Goal: Information Seeking & Learning: Understand process/instructions

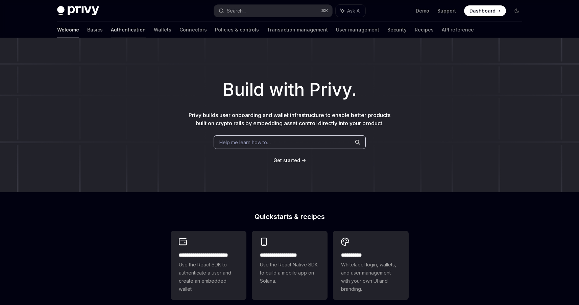
click at [111, 32] on link "Authentication" at bounding box center [128, 30] width 35 height 16
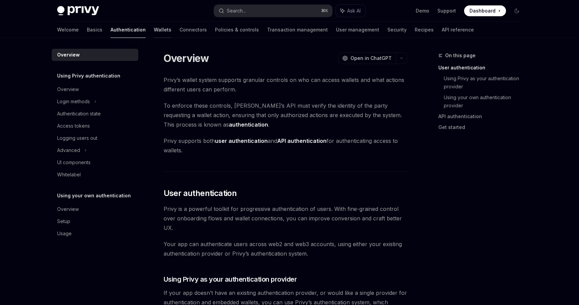
click at [154, 29] on link "Wallets" at bounding box center [163, 30] width 18 height 16
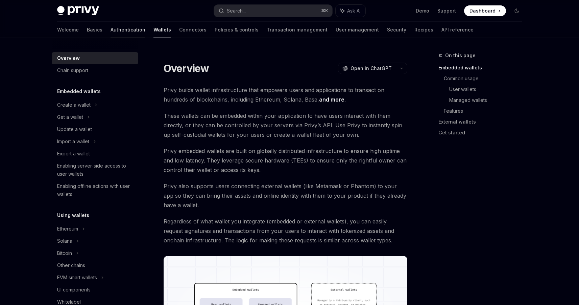
click at [111, 30] on link "Authentication" at bounding box center [128, 30] width 35 height 16
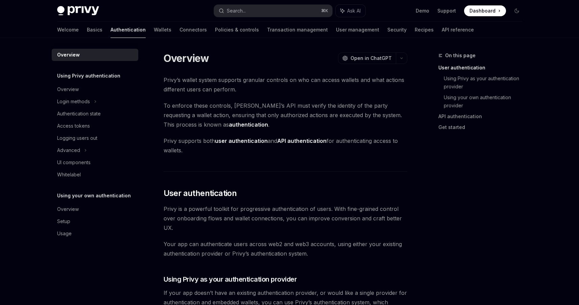
click at [139, 32] on div "Welcome Basics Authentication Wallets Connectors Policies & controls Transactio…" at bounding box center [265, 30] width 417 height 16
click at [111, 33] on link "Authentication" at bounding box center [128, 30] width 35 height 16
click at [154, 32] on link "Wallets" at bounding box center [163, 30] width 18 height 16
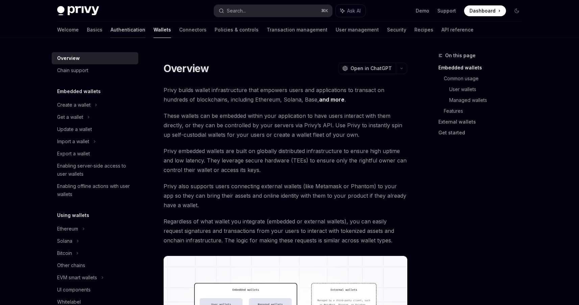
click at [111, 34] on link "Authentication" at bounding box center [128, 30] width 35 height 16
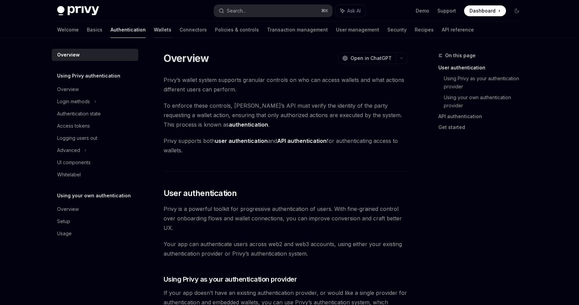
click at [154, 31] on link "Wallets" at bounding box center [163, 30] width 18 height 16
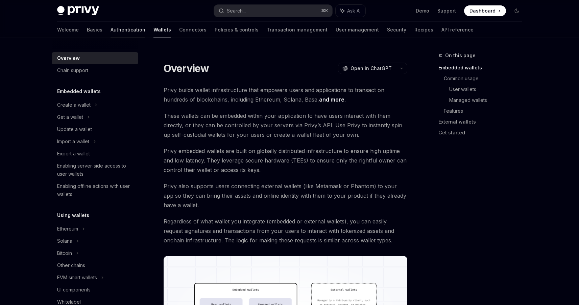
click at [111, 30] on link "Authentication" at bounding box center [128, 30] width 35 height 16
type textarea "*"
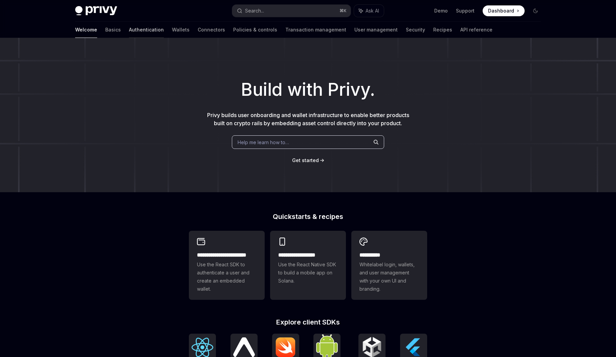
click at [129, 32] on link "Authentication" at bounding box center [146, 30] width 35 height 16
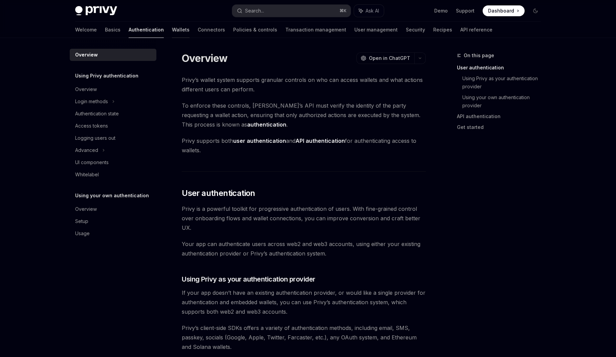
click at [172, 29] on link "Wallets" at bounding box center [181, 30] width 18 height 16
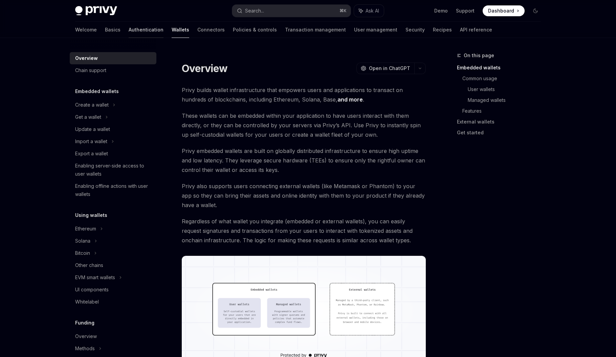
click at [129, 29] on link "Authentication" at bounding box center [146, 30] width 35 height 16
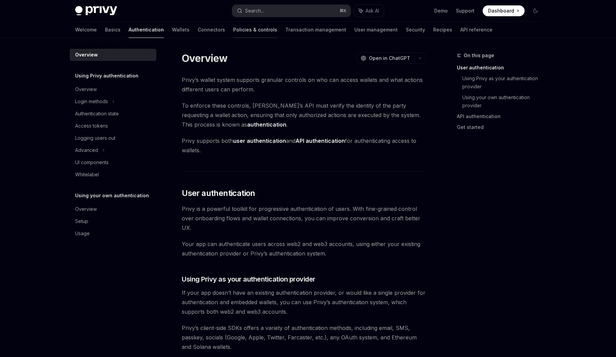
click at [233, 30] on link "Policies & controls" at bounding box center [255, 30] width 44 height 16
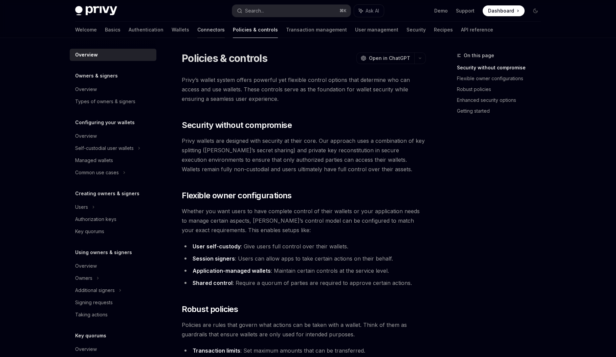
click at [197, 30] on link "Connectors" at bounding box center [210, 30] width 27 height 16
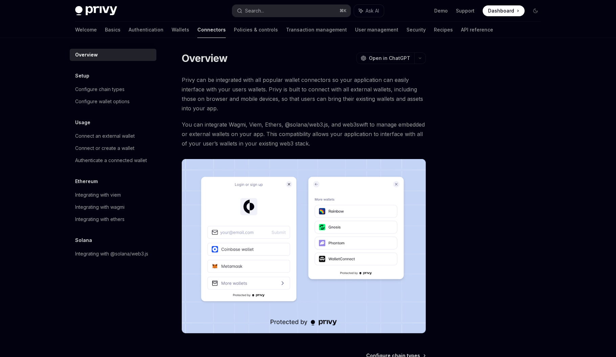
click at [54, 248] on div "Overview OpenAI Open in ChatGPT OpenAI Open in ChatGPT Privy can be integrated …" at bounding box center [239, 242] width 373 height 382
click at [72, 242] on div "Solana" at bounding box center [113, 240] width 87 height 8
click at [73, 242] on div "Solana" at bounding box center [113, 240] width 87 height 8
click at [295, 244] on img at bounding box center [304, 246] width 244 height 174
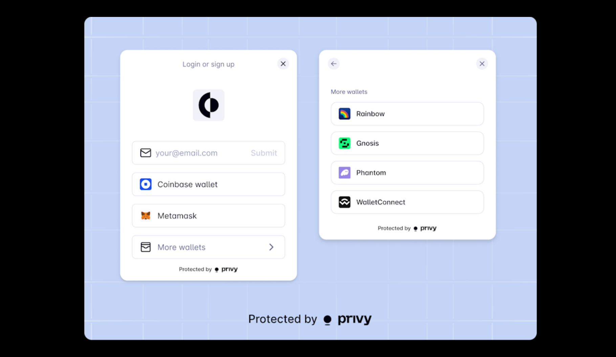
click at [423, 247] on img at bounding box center [310, 178] width 452 height 323
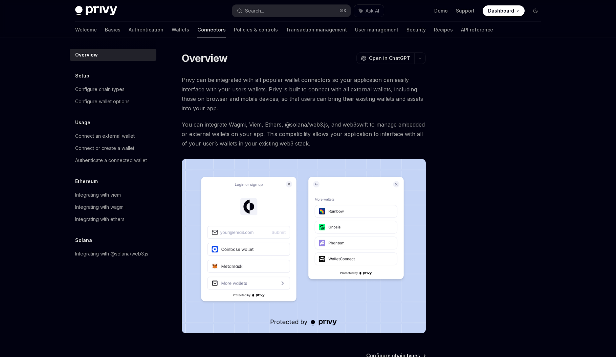
click at [495, 246] on div at bounding box center [494, 203] width 103 height 305
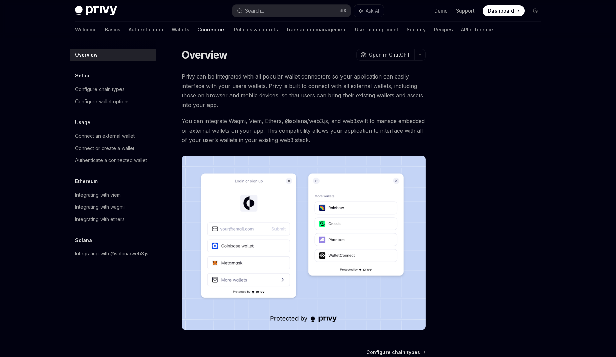
scroll to position [4, 0]
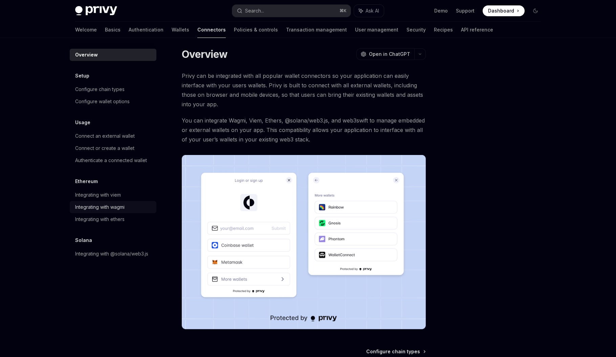
click at [106, 202] on link "Integrating with wagmi" at bounding box center [113, 207] width 87 height 12
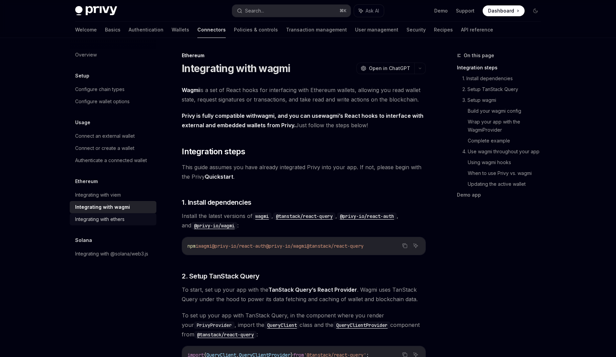
click at [103, 221] on div "Integrating with ethers" at bounding box center [99, 219] width 49 height 8
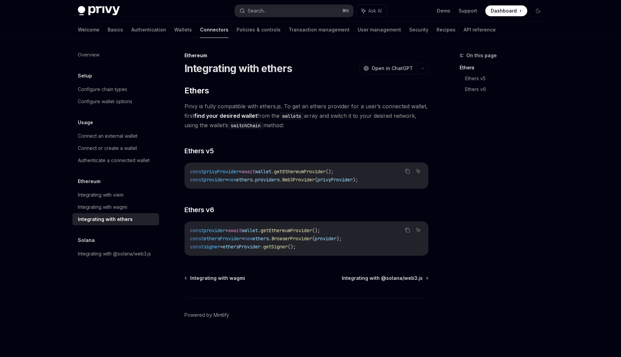
click at [118, 213] on link "Integrating with ethers" at bounding box center [115, 219] width 87 height 12
click at [122, 212] on link "Integrating with wagmi" at bounding box center [115, 207] width 87 height 12
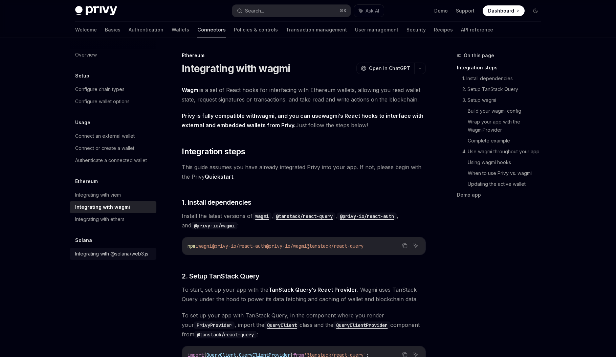
click at [89, 249] on link "Integrating with @solana/web3.js" at bounding box center [113, 254] width 87 height 12
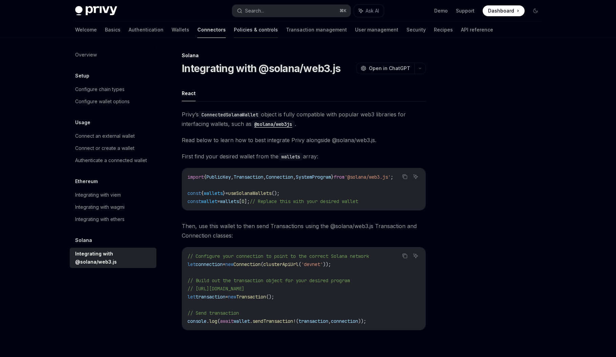
click at [234, 27] on link "Policies & controls" at bounding box center [256, 30] width 44 height 16
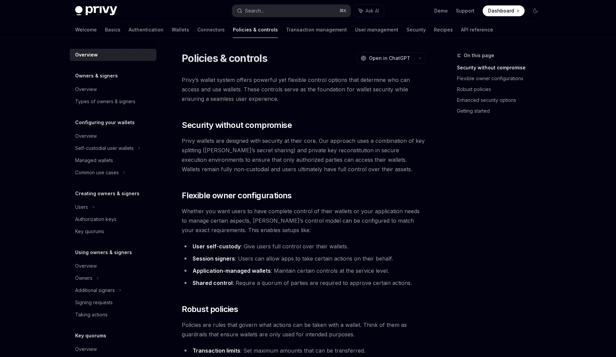
type textarea "*"
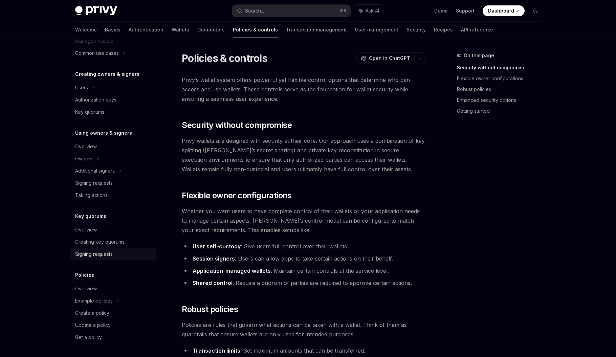
scroll to position [1, 0]
click at [540, 164] on div "On this page Security without compromise Flexible owner configurations Robust p…" at bounding box center [494, 203] width 103 height 305
